Goal: Information Seeking & Learning: Check status

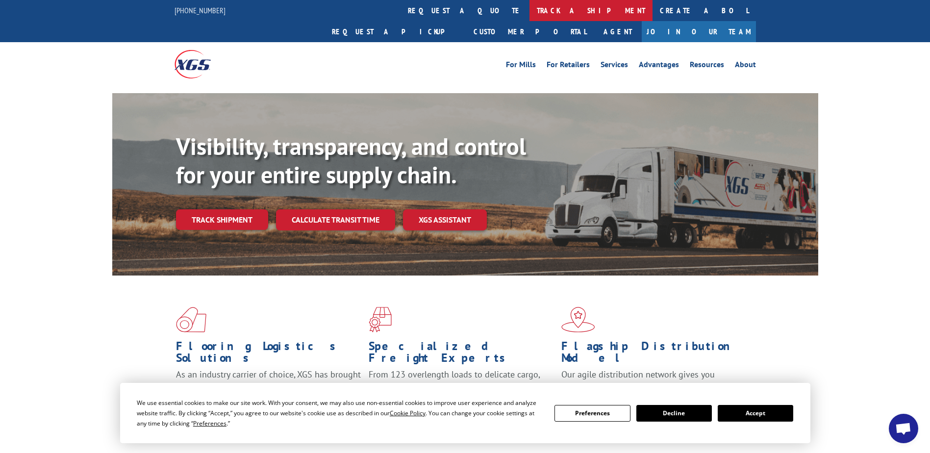
click at [529, 15] on link "track a shipment" at bounding box center [590, 10] width 123 height 21
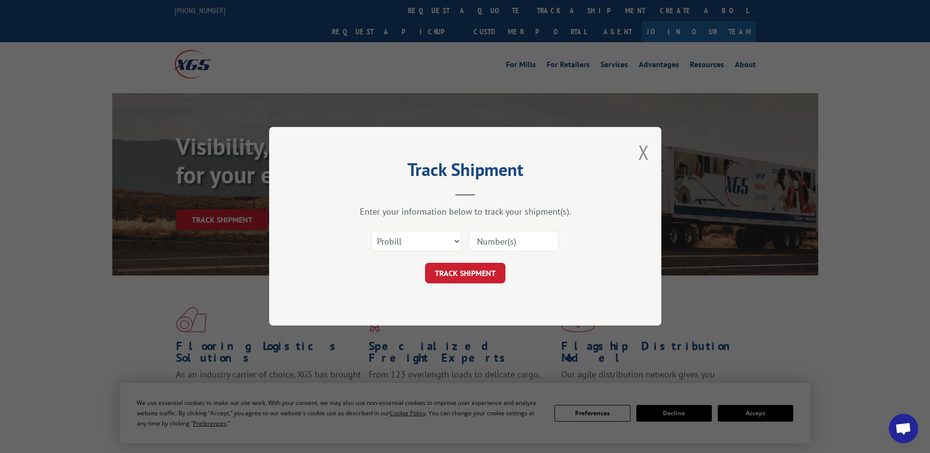
click at [507, 242] on input at bounding box center [514, 241] width 90 height 21
paste input "17623806"
type input "17623806"
click at [471, 262] on form "Select category... Probill BOL PO 17623806 TRACK SHIPMENT" at bounding box center [465, 254] width 294 height 58
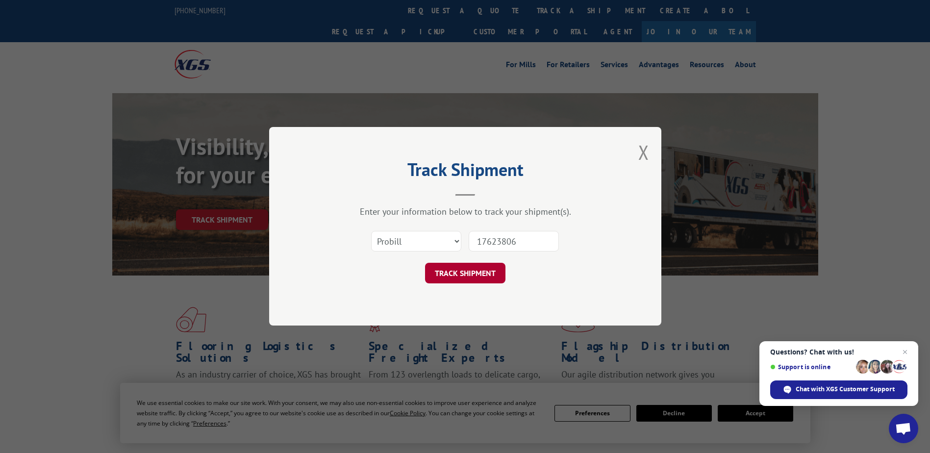
click at [459, 269] on button "TRACK SHIPMENT" at bounding box center [465, 273] width 80 height 21
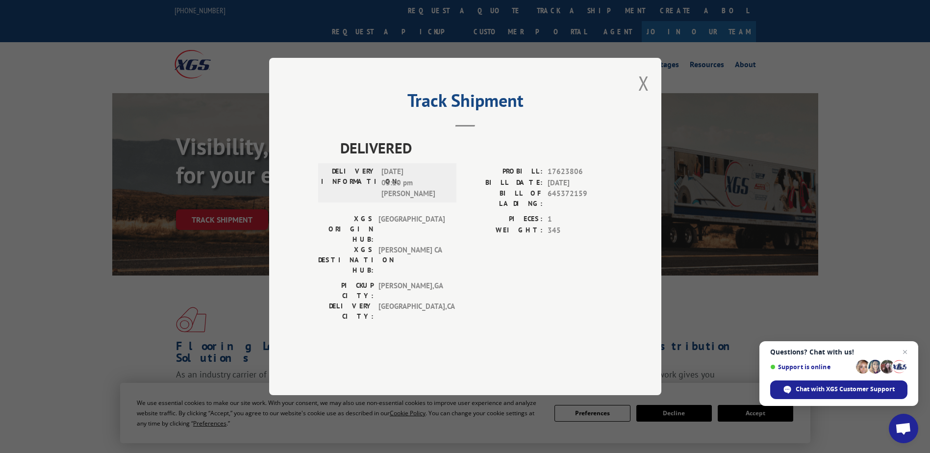
click at [425, 199] on span "[DATE] 03:10 pm [PERSON_NAME]" at bounding box center [414, 182] width 66 height 33
click at [401, 159] on span "DELIVERED" at bounding box center [476, 148] width 272 height 22
click at [640, 96] on button "Close modal" at bounding box center [643, 83] width 11 height 26
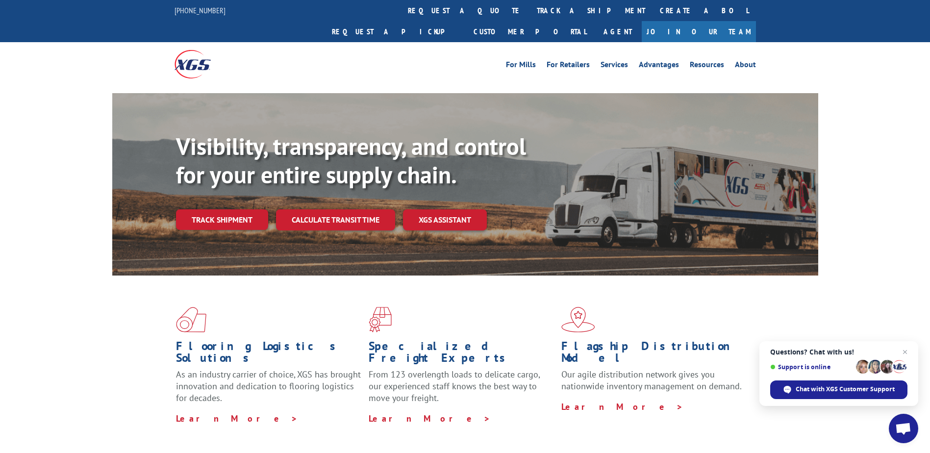
click at [25, 152] on div "Visibility, transparency, and control for your entire supply chain. Track shipm…" at bounding box center [465, 193] width 930 height 201
